Goal: Task Accomplishment & Management: Use online tool/utility

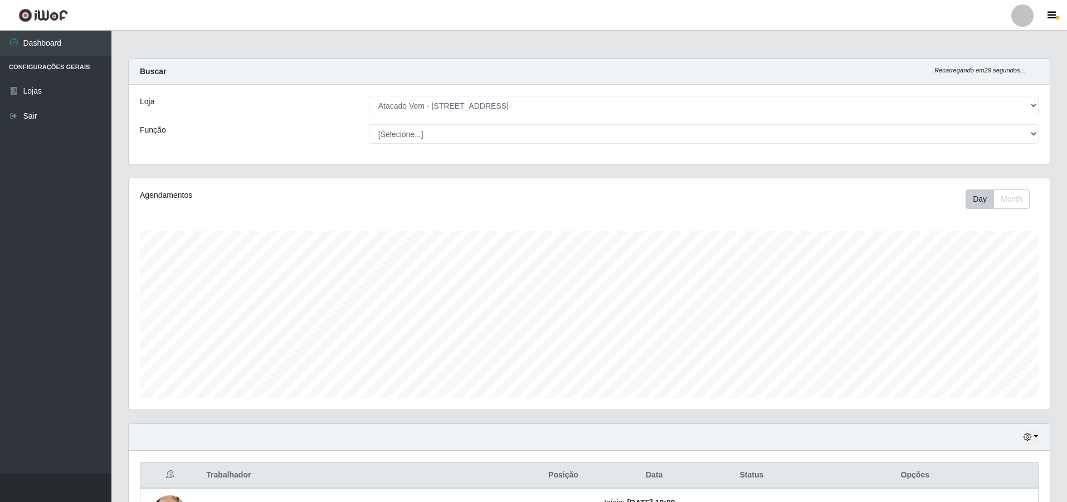
select select "461"
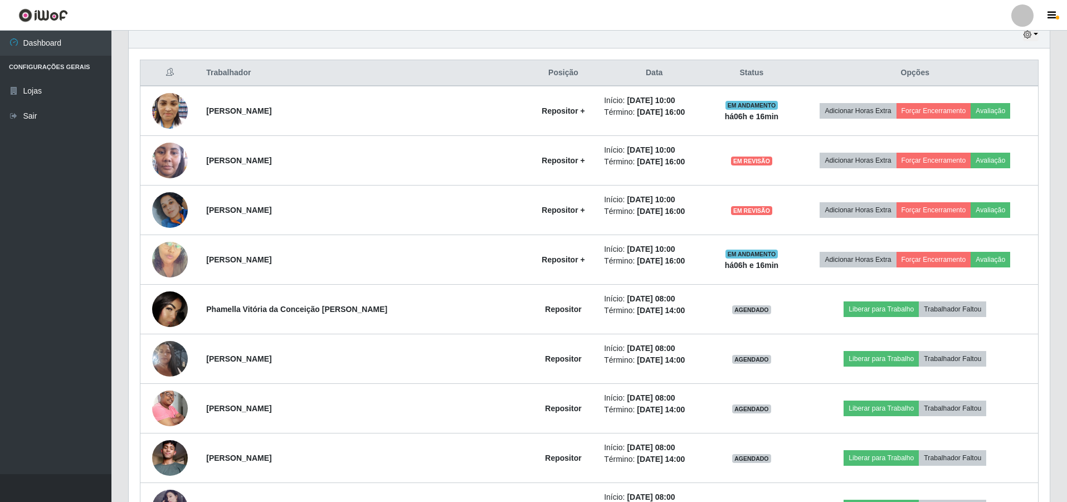
scroll to position [231, 921]
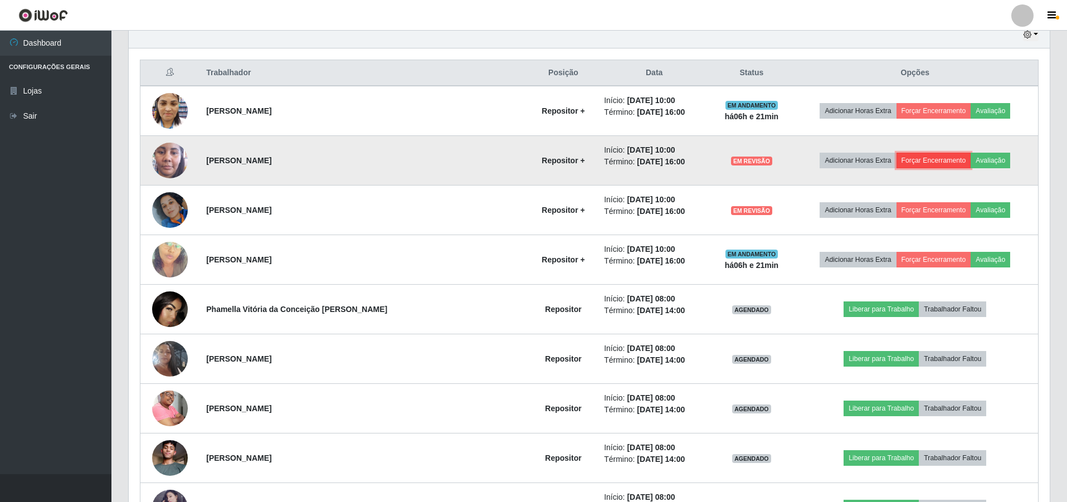
click at [917, 160] on button "Forçar Encerramento" at bounding box center [934, 161] width 75 height 16
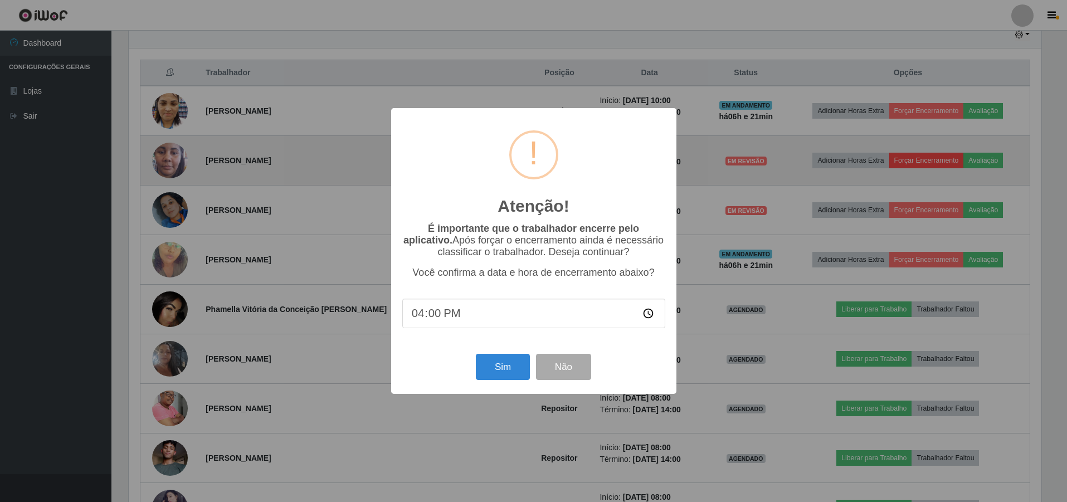
scroll to position [231, 915]
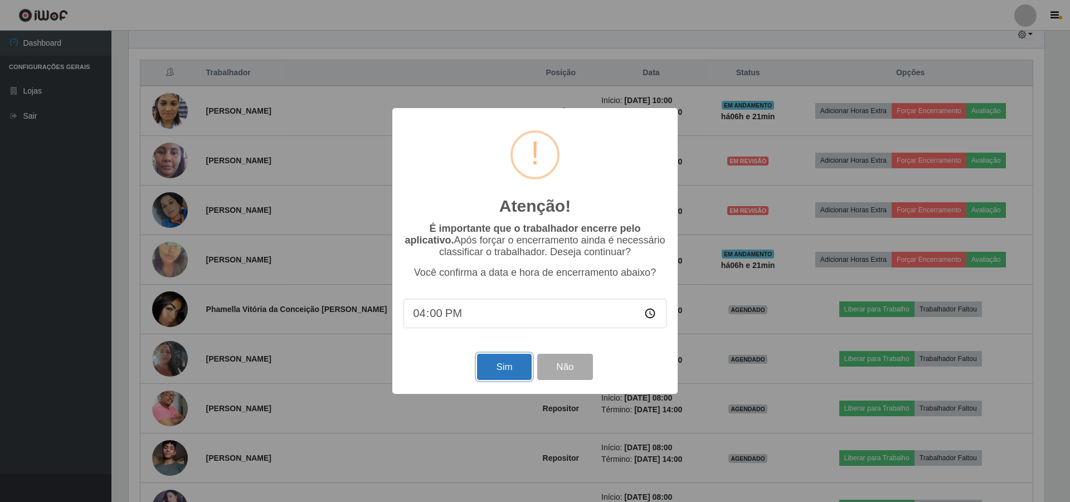
click at [505, 371] on button "Sim" at bounding box center [504, 367] width 54 height 26
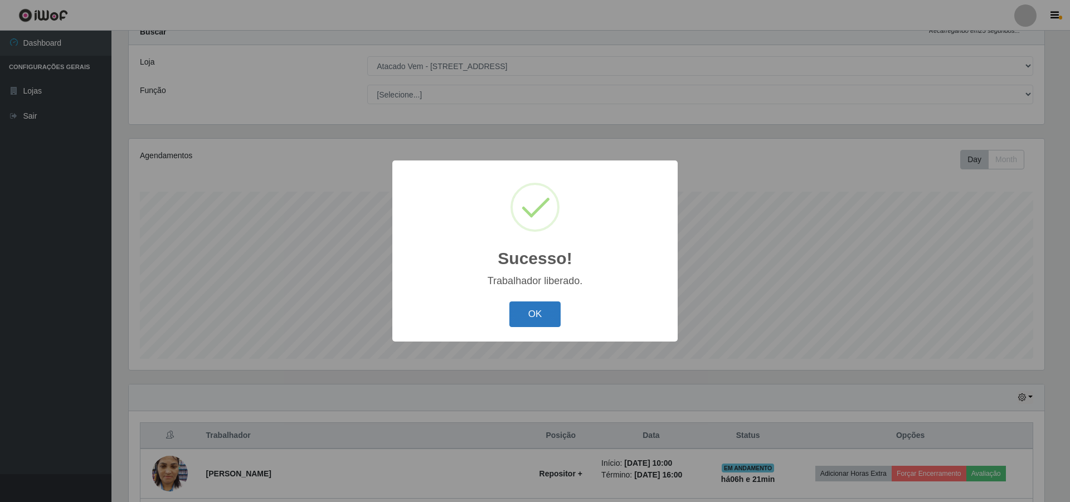
click at [559, 310] on button "OK" at bounding box center [535, 314] width 52 height 26
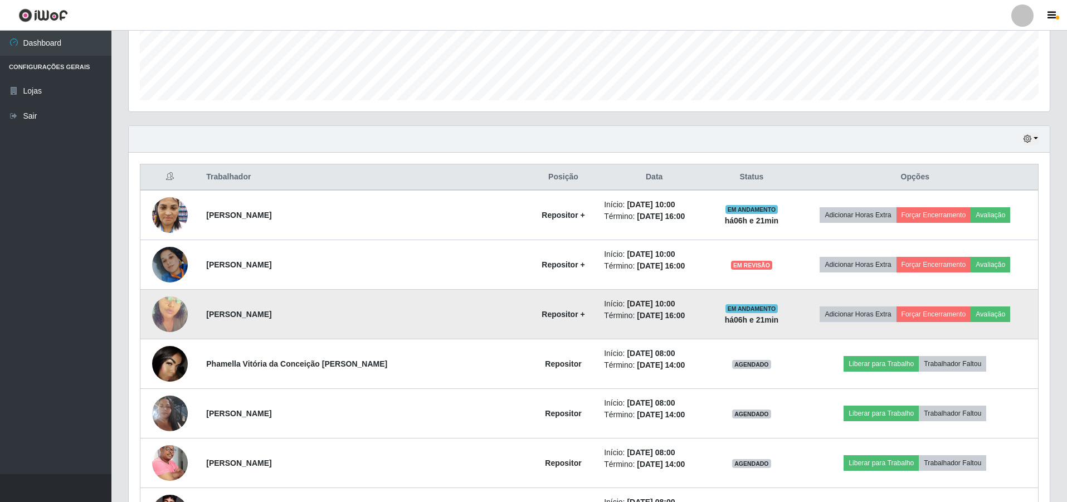
scroll to position [318, 0]
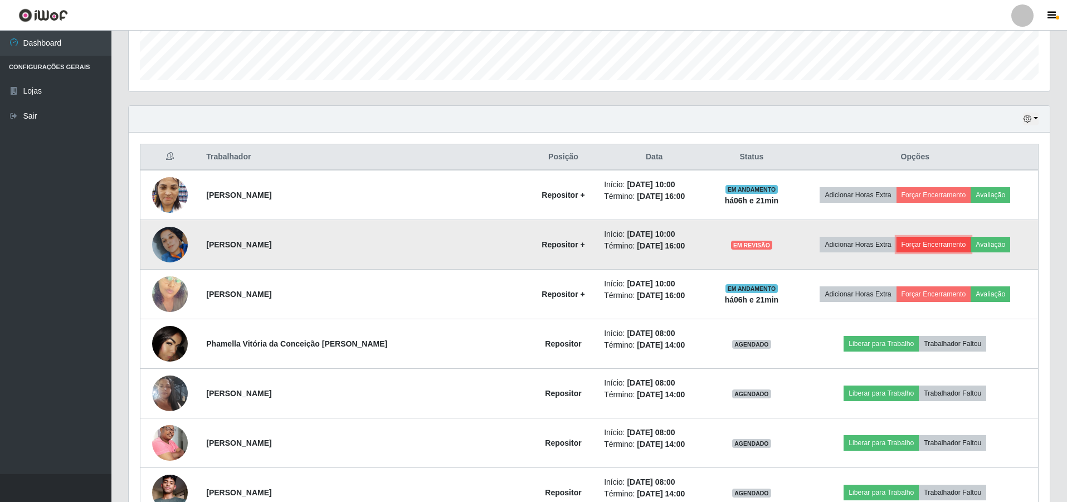
click at [912, 246] on button "Forçar Encerramento" at bounding box center [934, 245] width 75 height 16
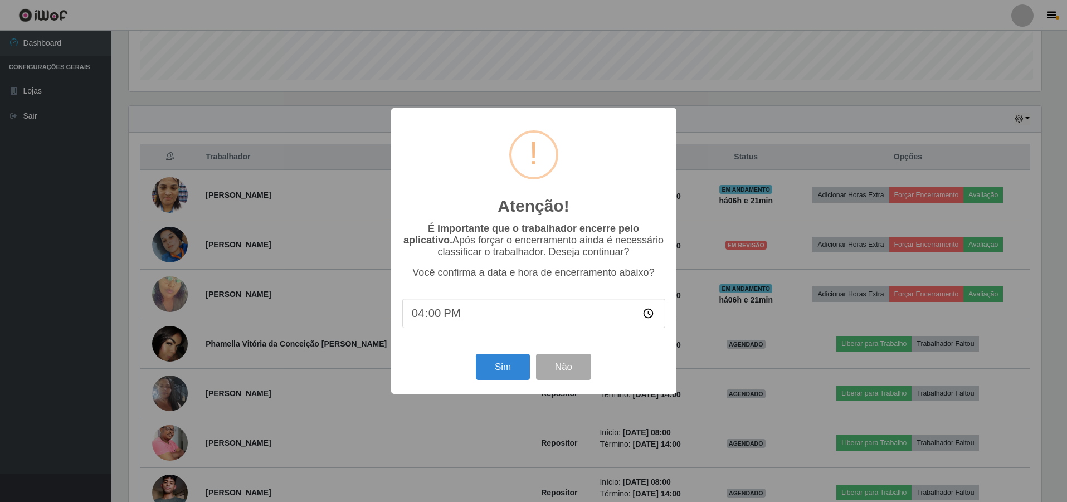
scroll to position [231, 915]
click at [514, 363] on button "Sim" at bounding box center [504, 367] width 54 height 26
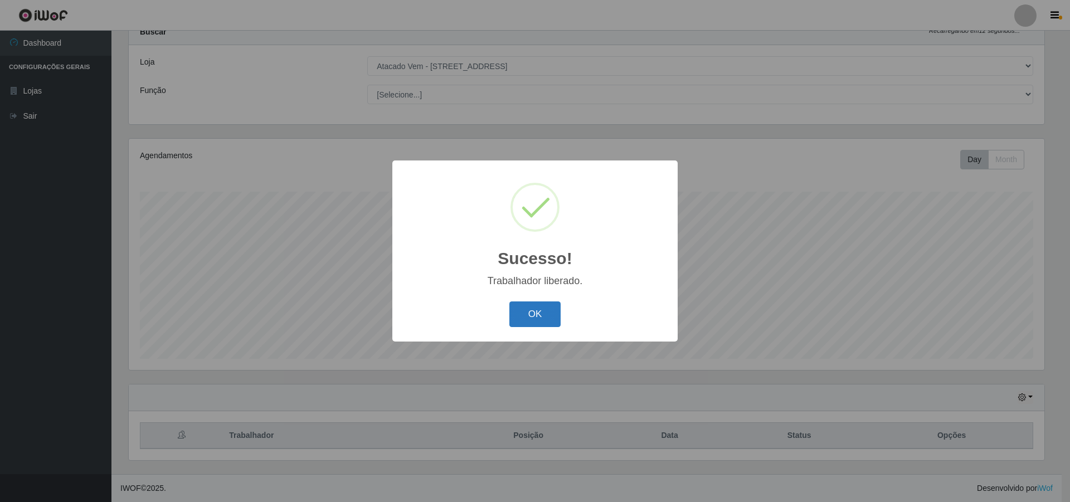
click at [515, 314] on button "OK" at bounding box center [535, 314] width 52 height 26
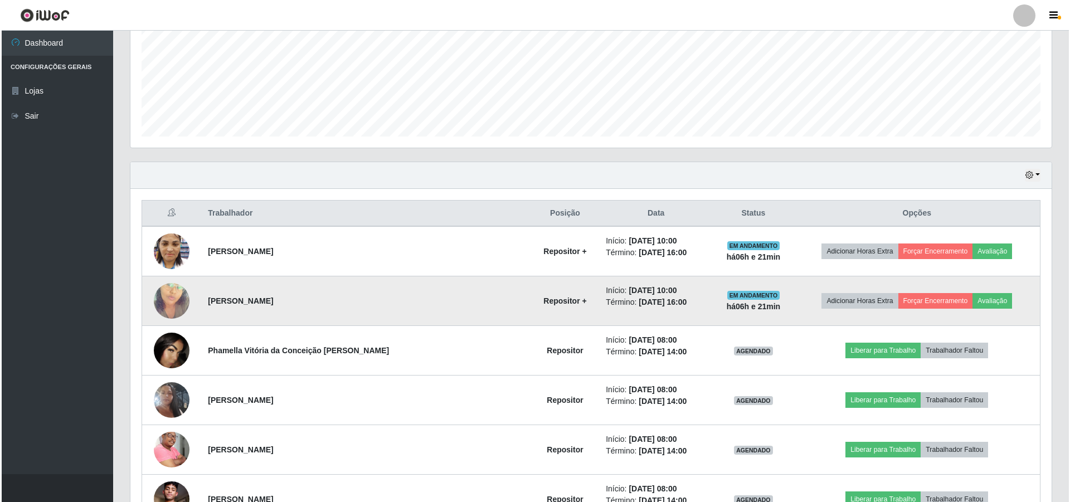
scroll to position [262, 0]
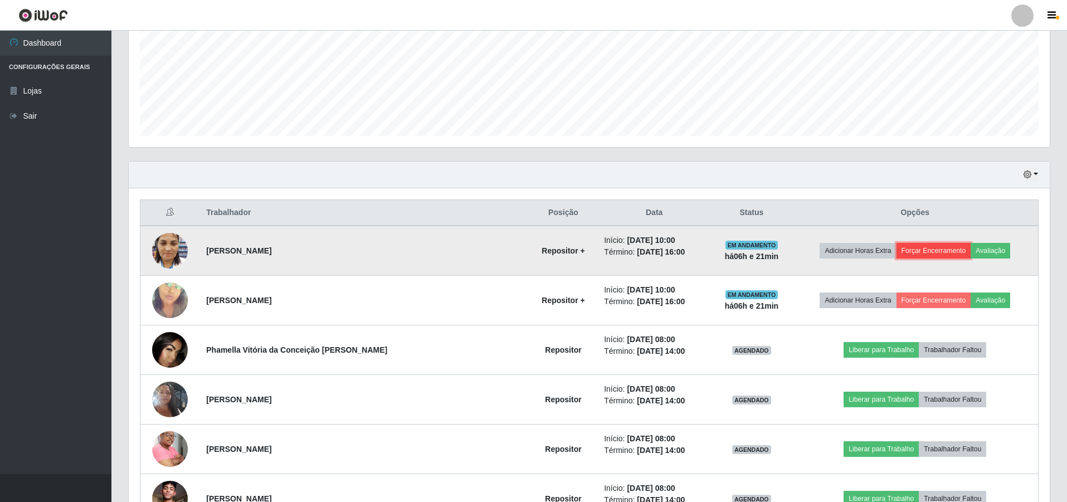
click at [935, 254] on button "Forçar Encerramento" at bounding box center [934, 251] width 75 height 16
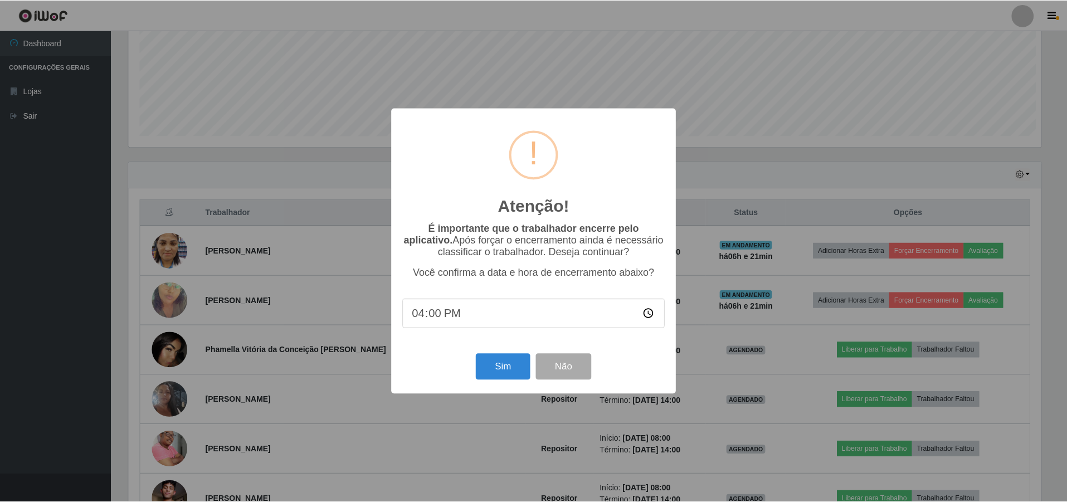
scroll to position [231, 915]
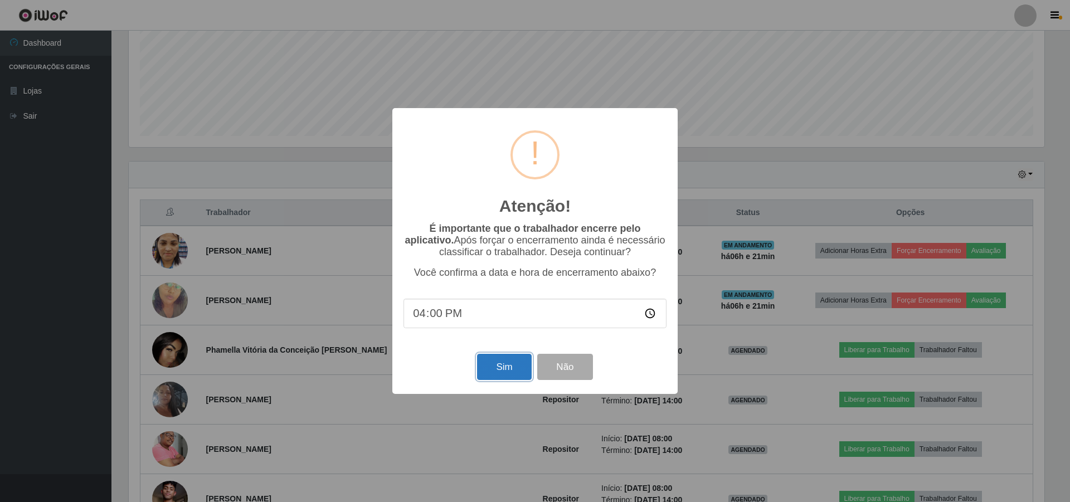
click at [508, 365] on button "Sim" at bounding box center [504, 367] width 54 height 26
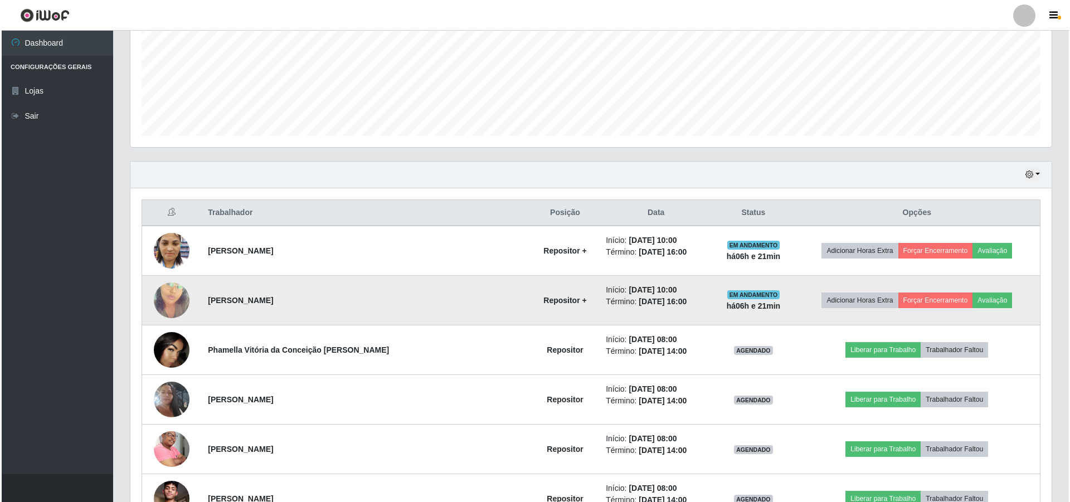
scroll to position [0, 0]
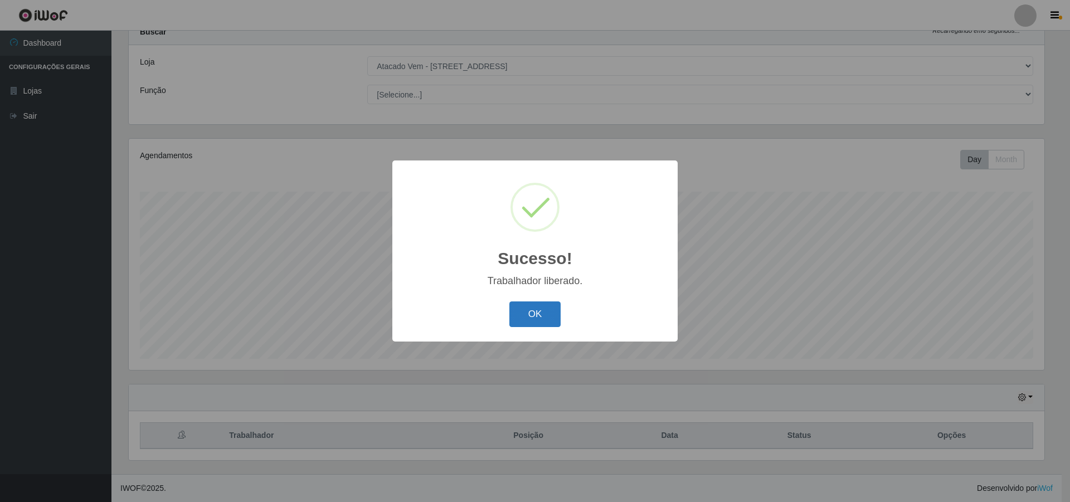
click at [534, 316] on button "OK" at bounding box center [535, 314] width 52 height 26
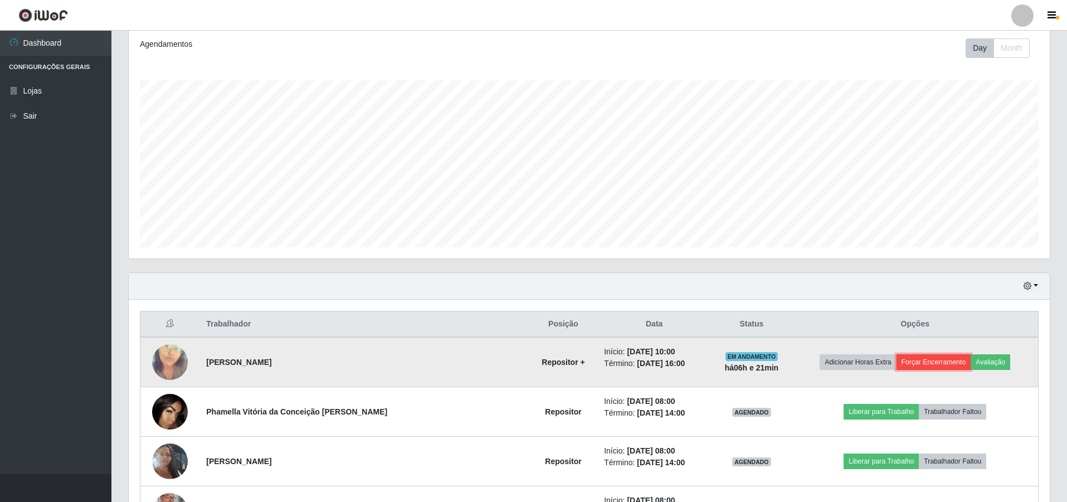
click at [908, 359] on button "Forçar Encerramento" at bounding box center [934, 362] width 75 height 16
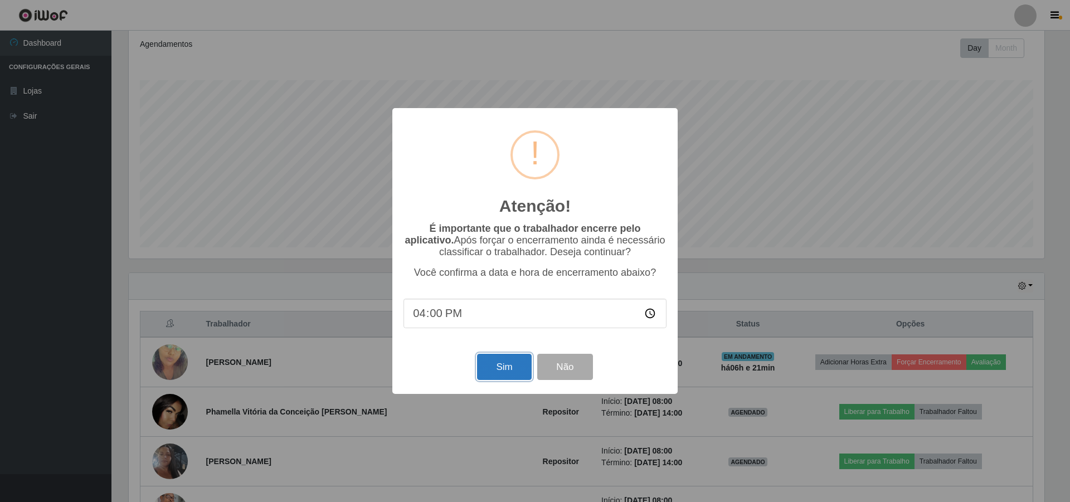
click at [489, 372] on button "Sim" at bounding box center [504, 367] width 54 height 26
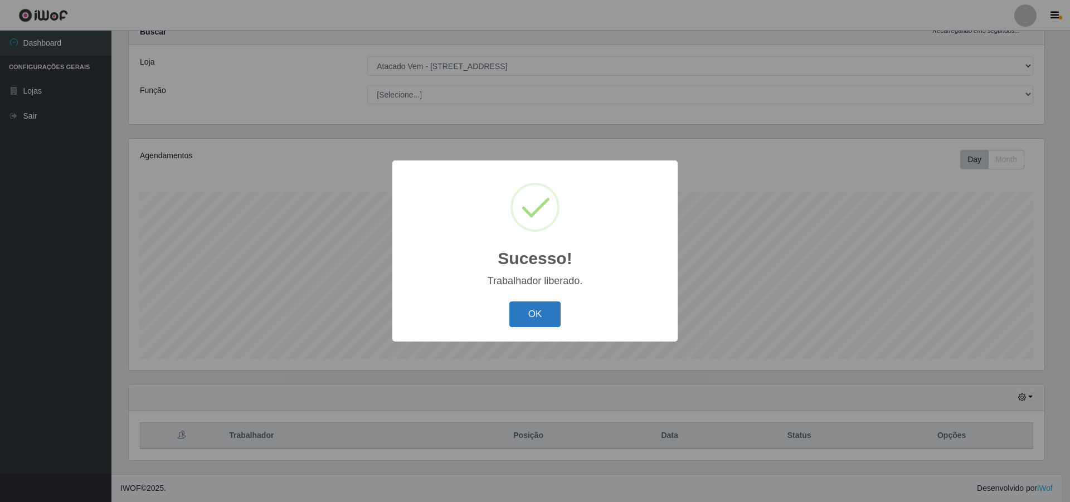
click at [525, 318] on button "OK" at bounding box center [535, 314] width 52 height 26
